Goal: Information Seeking & Learning: Learn about a topic

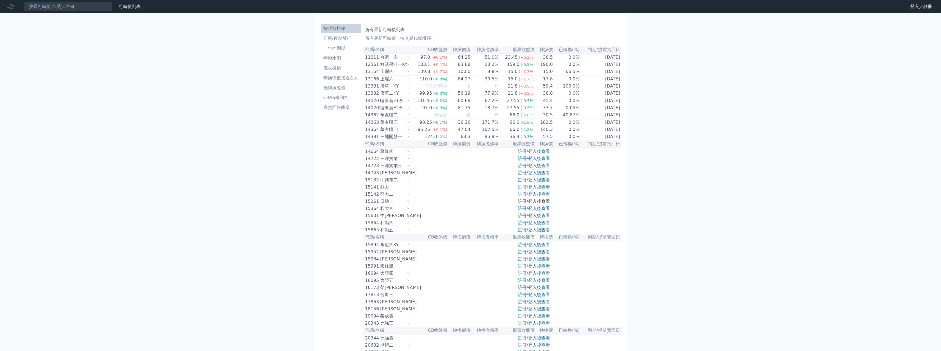
click at [540, 204] on link "註冊/登入後查看" at bounding box center [534, 201] width 32 height 5
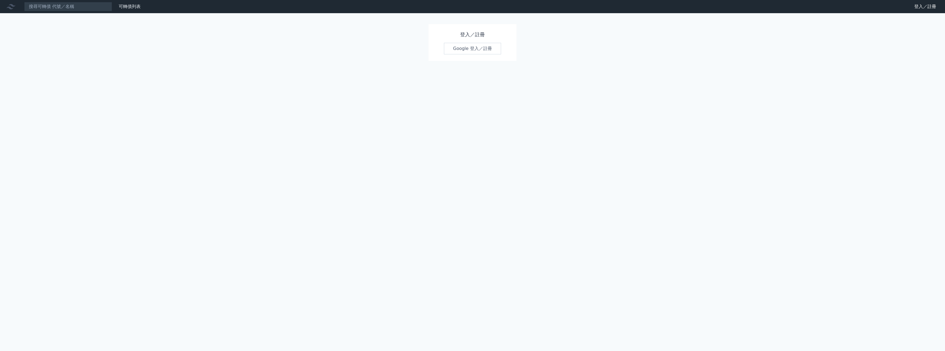
click at [458, 46] on link "Google 登入／註冊" at bounding box center [472, 49] width 57 height 12
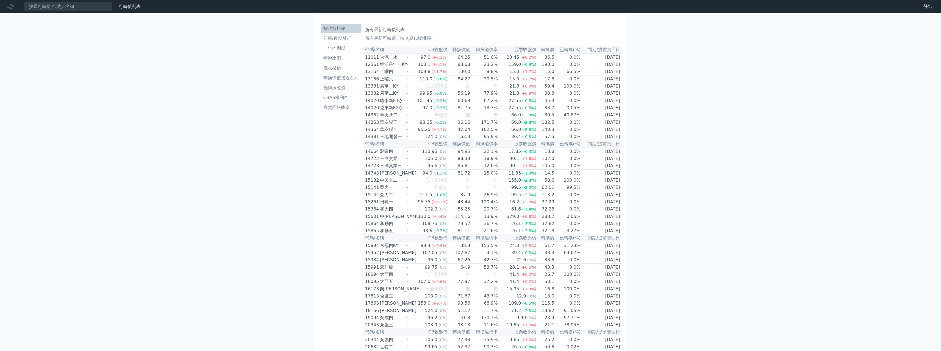
scroll to position [639, 0]
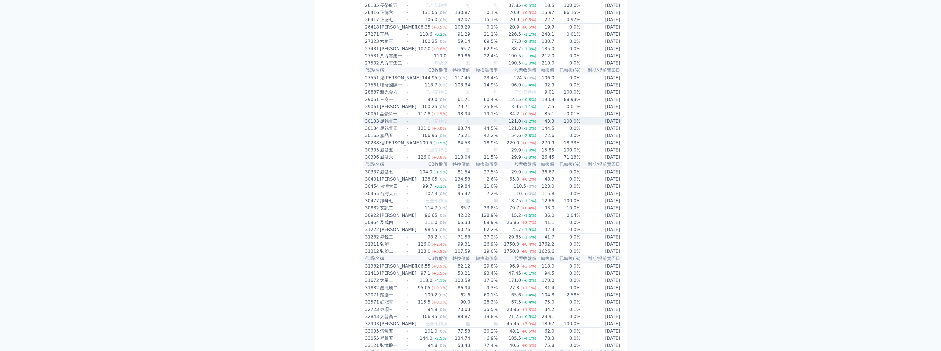
click at [390, 125] on div "晟銘電三" at bounding box center [393, 121] width 27 height 7
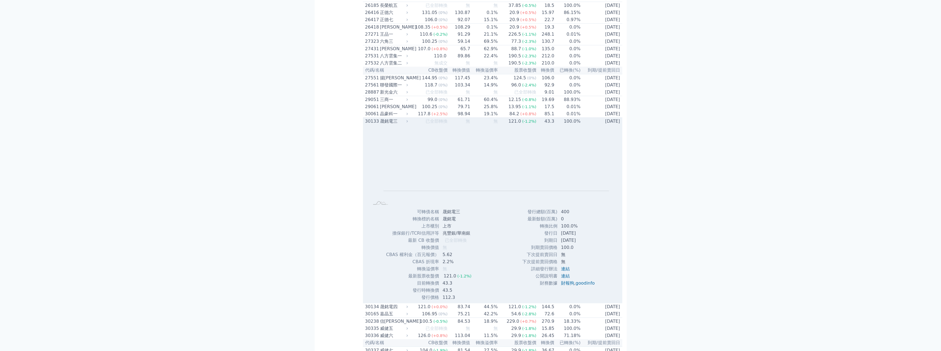
click at [390, 125] on div "晟銘電三" at bounding box center [393, 121] width 27 height 7
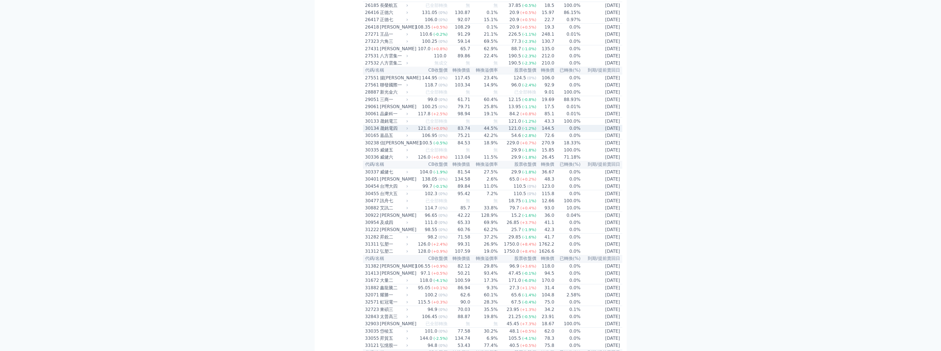
click at [390, 132] on div "晟銘電四" at bounding box center [393, 128] width 27 height 7
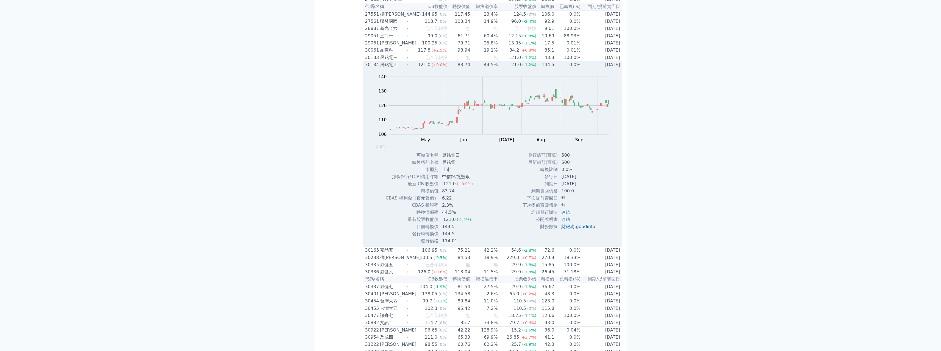
scroll to position [776, 0]
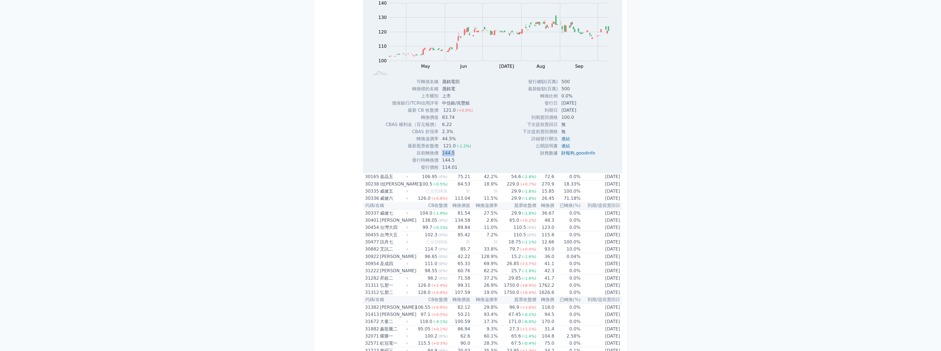
drag, startPoint x: 454, startPoint y: 208, endPoint x: 439, endPoint y: 208, distance: 14.6
click at [439, 157] on td "144.5" at bounding box center [458, 153] width 38 height 7
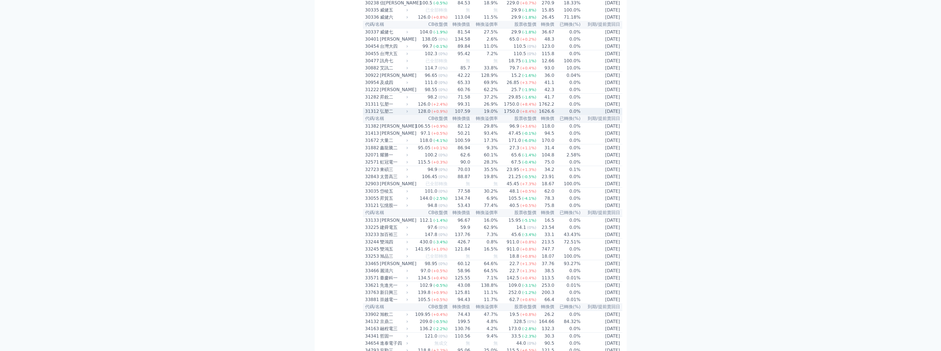
click at [386, 115] on div "弘塑二" at bounding box center [393, 111] width 27 height 7
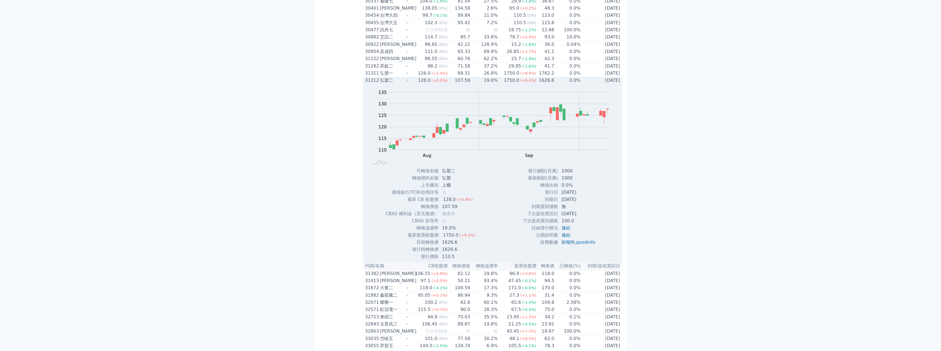
scroll to position [1068, 0]
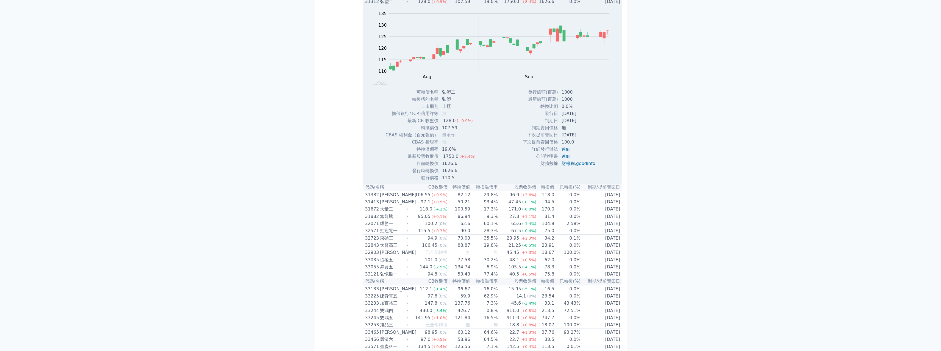
click at [390, 73] on div "Zoom Out 110 100 105 110 115 120 125 130 135 140 L Aug Sep Oct Nov 100% Chart c…" at bounding box center [492, 47] width 259 height 84
click at [389, 5] on div "弘塑二" at bounding box center [393, 1] width 27 height 7
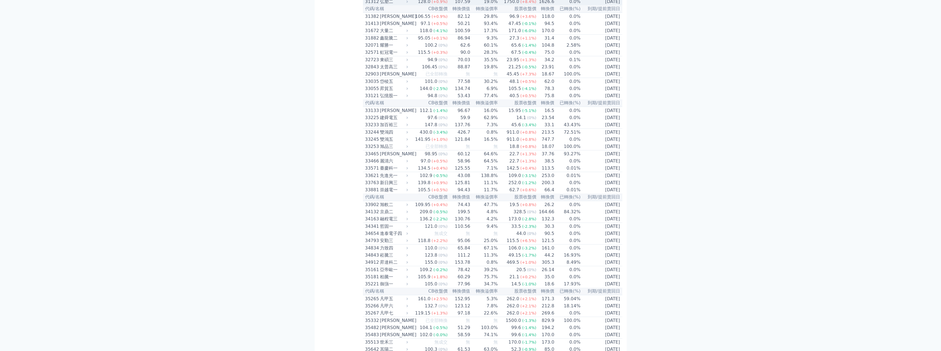
click at [389, 5] on div "弘塑二" at bounding box center [393, 1] width 27 height 7
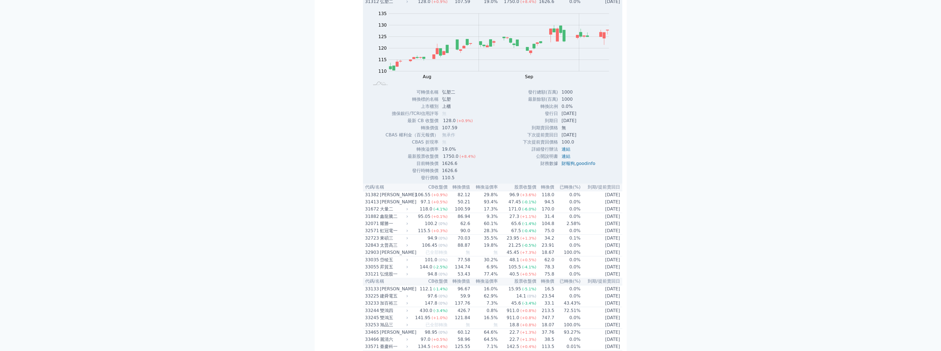
click at [390, 5] on div "弘塑二" at bounding box center [393, 1] width 27 height 7
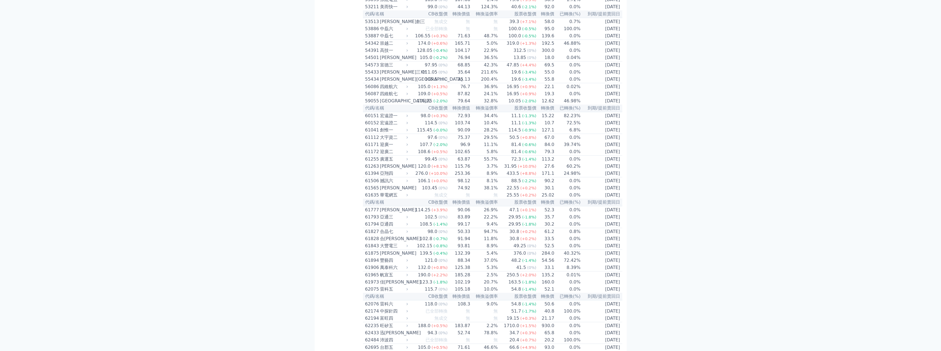
scroll to position [2006, 0]
click at [382, 60] on div "[PERSON_NAME]" at bounding box center [393, 57] width 27 height 7
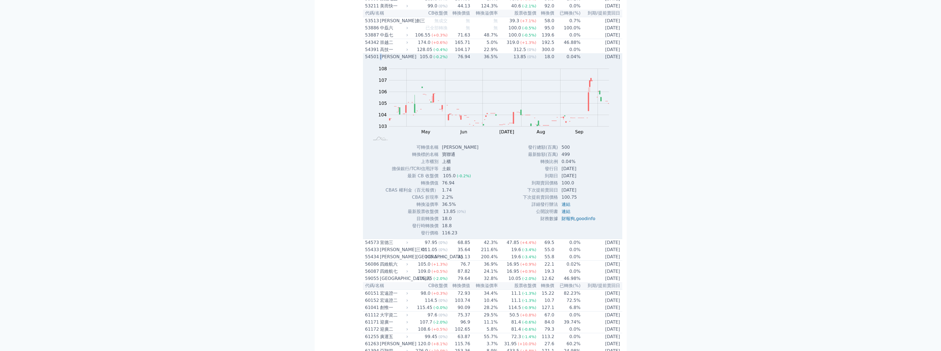
click at [382, 60] on div "[PERSON_NAME]" at bounding box center [393, 57] width 27 height 7
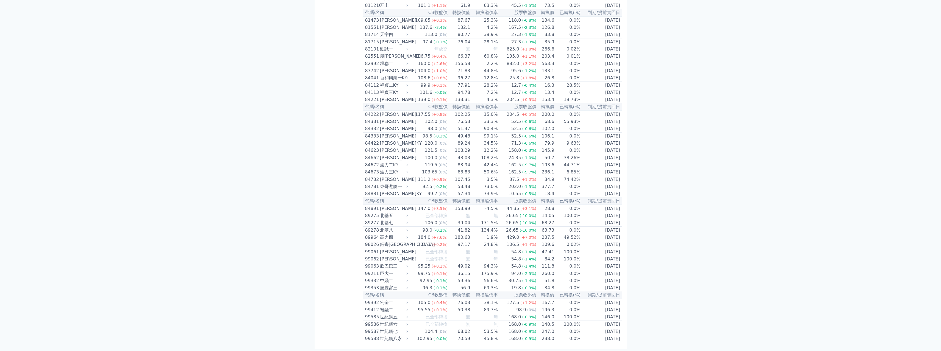
scroll to position [1059, 0]
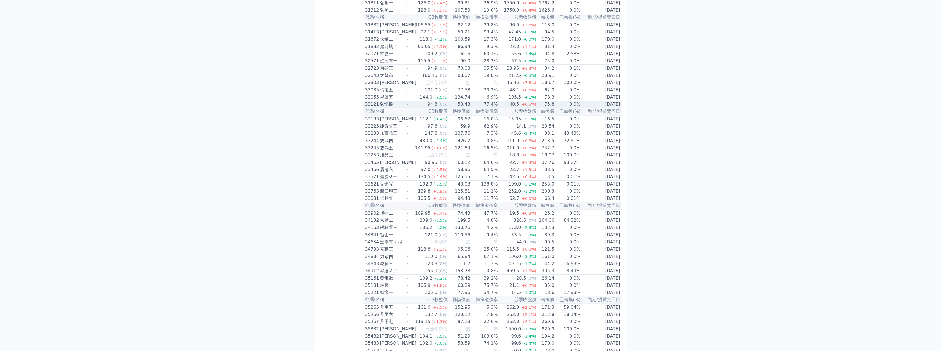
click at [394, 108] on div "弘憶股一" at bounding box center [393, 104] width 27 height 7
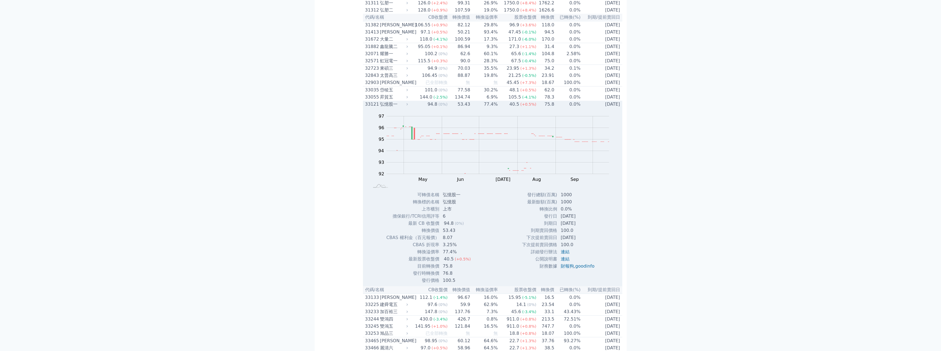
drag, startPoint x: 586, startPoint y: 293, endPoint x: 544, endPoint y: 290, distance: 42.1
click at [544, 270] on tbody "發行總額(百萬) 1000 最新餘額(百萬) 1000 轉換比例 0.0% 發行日 2024-06-25 到期日 2027-06-25 到期賣回價格 100.…" at bounding box center [560, 231] width 77 height 79
click at [544, 220] on td "發行日" at bounding box center [540, 216] width 36 height 7
drag, startPoint x: 547, startPoint y: 294, endPoint x: 601, endPoint y: 299, distance: 54.4
click at [601, 284] on div "發行總額(百萬) 1000 最新餘額(百萬) 1000 轉換比例 0.0% 發行日 2024-06-25 到期日 2027-06-25 100.0 ," at bounding box center [560, 238] width 90 height 93
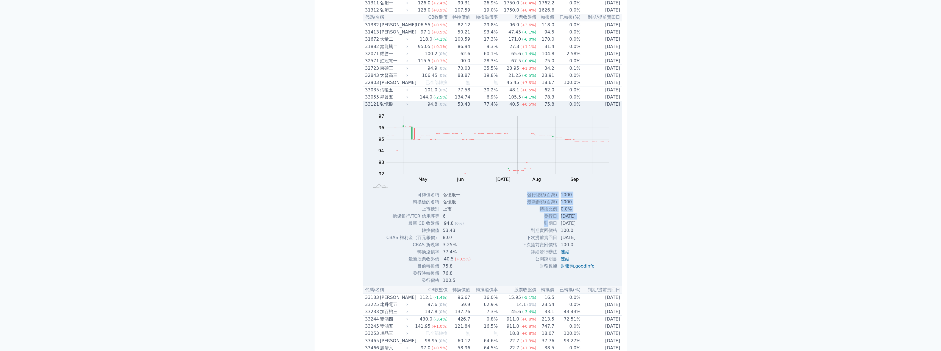
click at [601, 284] on div "發行總額(百萬) 1000 最新餘額(百萬) 1000 轉換比例 0.0% 發行日 2024-06-25 到期日 2027-06-25 100.0 ," at bounding box center [560, 238] width 90 height 93
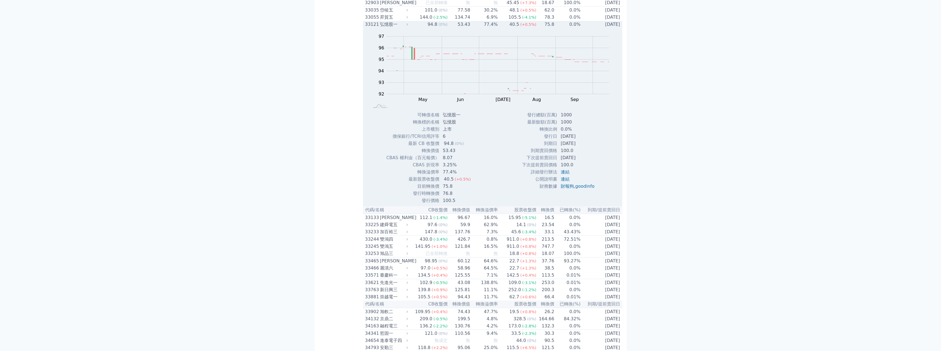
scroll to position [1142, 0]
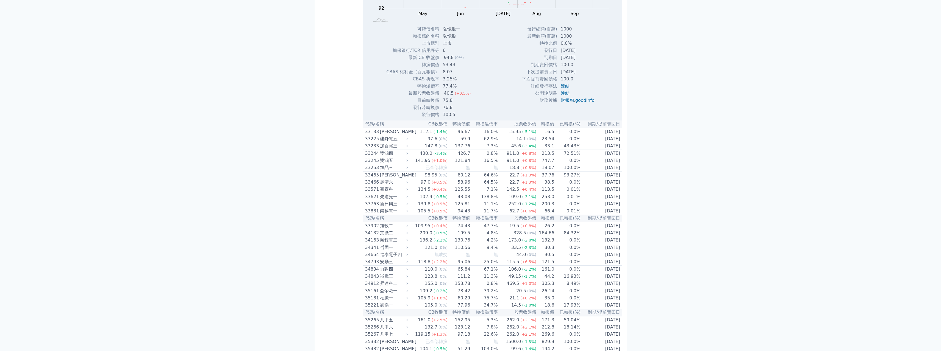
scroll to position [1224, 0]
drag, startPoint x: 447, startPoint y: 173, endPoint x: 438, endPoint y: 173, distance: 8.5
click at [438, 105] on tr "目前轉換價 75.8" at bounding box center [430, 101] width 89 height 7
click at [438, 105] on td "目前轉換價" at bounding box center [412, 101] width 53 height 7
drag, startPoint x: 322, startPoint y: 179, endPoint x: 290, endPoint y: 183, distance: 32.3
